Goal: Find specific page/section: Find specific page/section

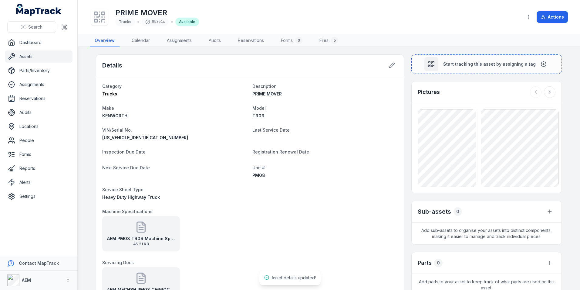
scroll to position [121, 0]
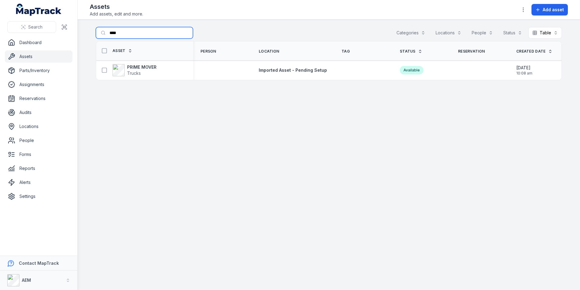
click at [135, 35] on input "****" at bounding box center [144, 33] width 97 height 12
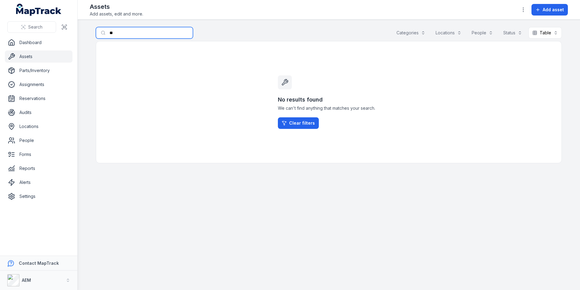
type input "*"
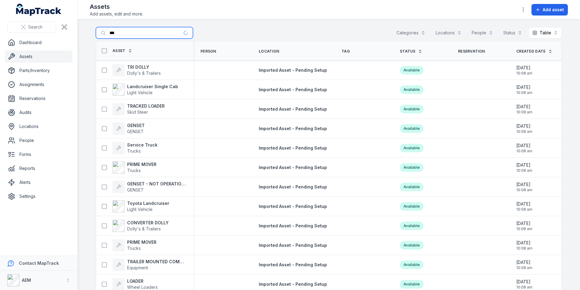
type input "****"
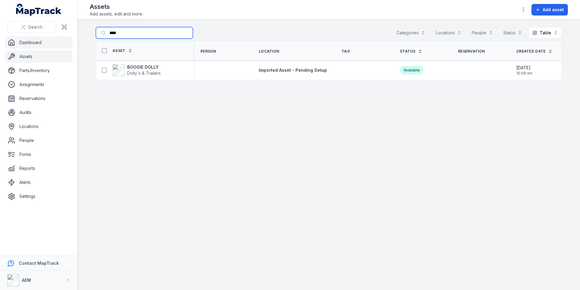
drag, startPoint x: 129, startPoint y: 34, endPoint x: 33, endPoint y: 40, distance: 95.8
click at [34, 40] on div "Search Dashboard Assets Parts/Inventory Assignments Reservations Audits Locatio…" at bounding box center [290, 145] width 580 height 290
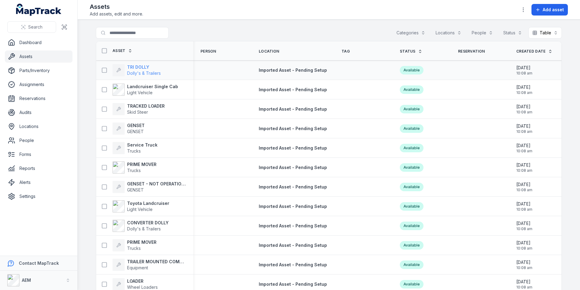
click at [138, 66] on strong "TRI DOLLY" at bounding box center [144, 67] width 34 height 6
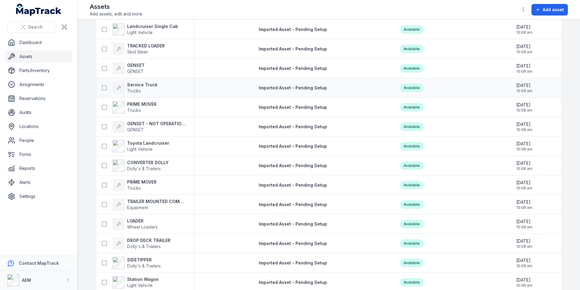
scroll to position [61, 0]
click at [130, 49] on span "Skid Steer" at bounding box center [137, 51] width 21 height 5
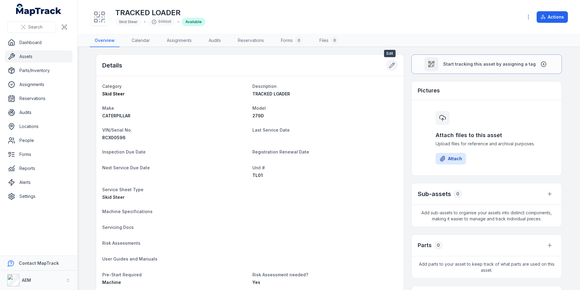
click at [391, 64] on icon at bounding box center [392, 65] width 6 height 6
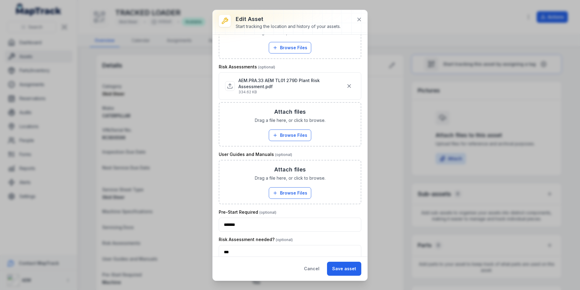
scroll to position [486, 0]
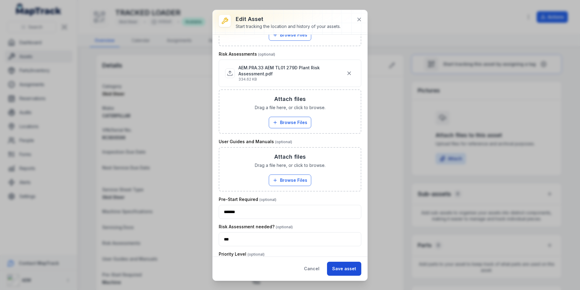
click at [345, 267] on button "Save asset" at bounding box center [344, 268] width 34 height 14
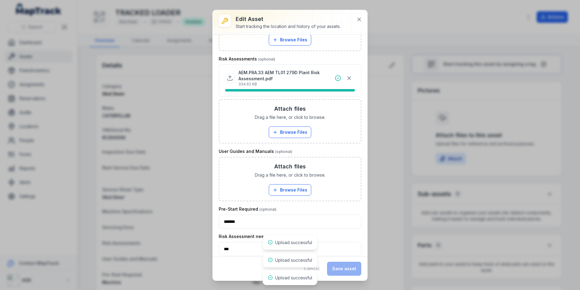
scroll to position [495, 0]
